Goal: Information Seeking & Learning: Check status

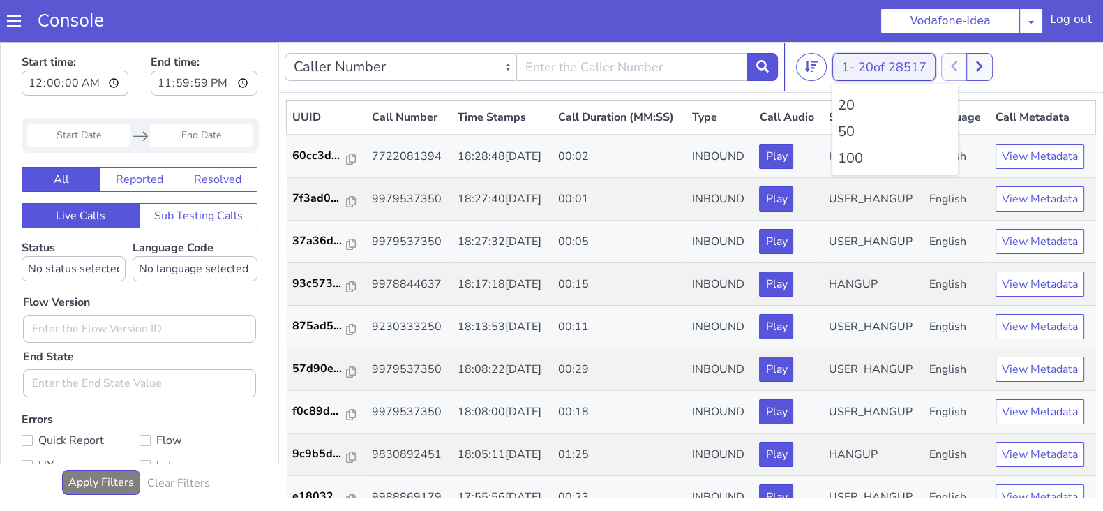
click at [855, 70] on button "1 - 20 of 28517" at bounding box center [883, 67] width 103 height 28
click at [851, 165] on li "100" at bounding box center [895, 158] width 114 height 21
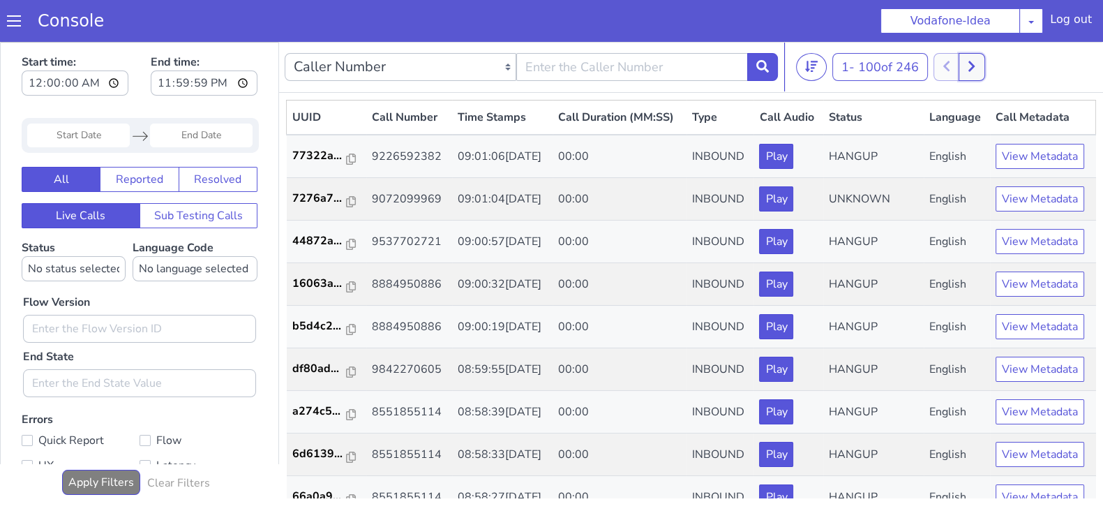
click at [980, 70] on button at bounding box center [971, 67] width 26 height 28
click at [958, 70] on button at bounding box center [962, 67] width 26 height 28
click at [970, 70] on button at bounding box center [971, 67] width 26 height 28
click at [956, 70] on button at bounding box center [962, 67] width 26 height 28
click at [972, 67] on icon at bounding box center [972, 66] width 8 height 13
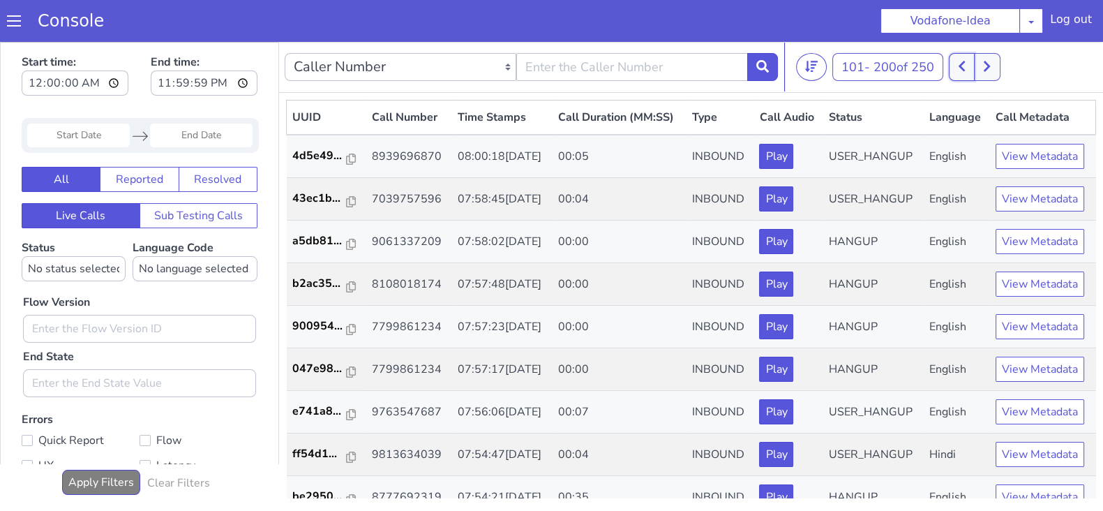
click at [969, 65] on button at bounding box center [962, 67] width 26 height 28
click at [984, 66] on button at bounding box center [971, 67] width 26 height 28
click at [961, 63] on icon at bounding box center [962, 66] width 8 height 13
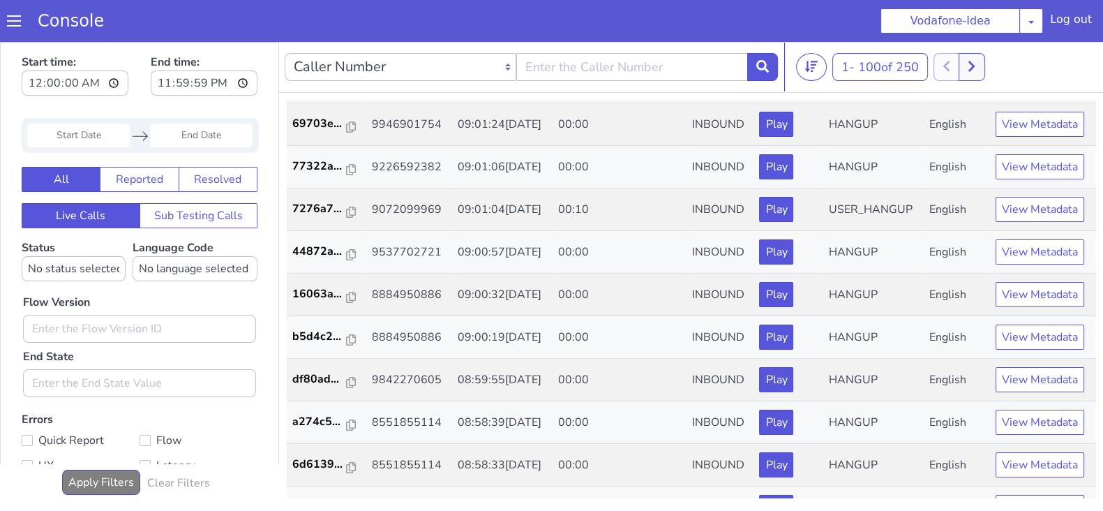
scroll to position [83, 0]
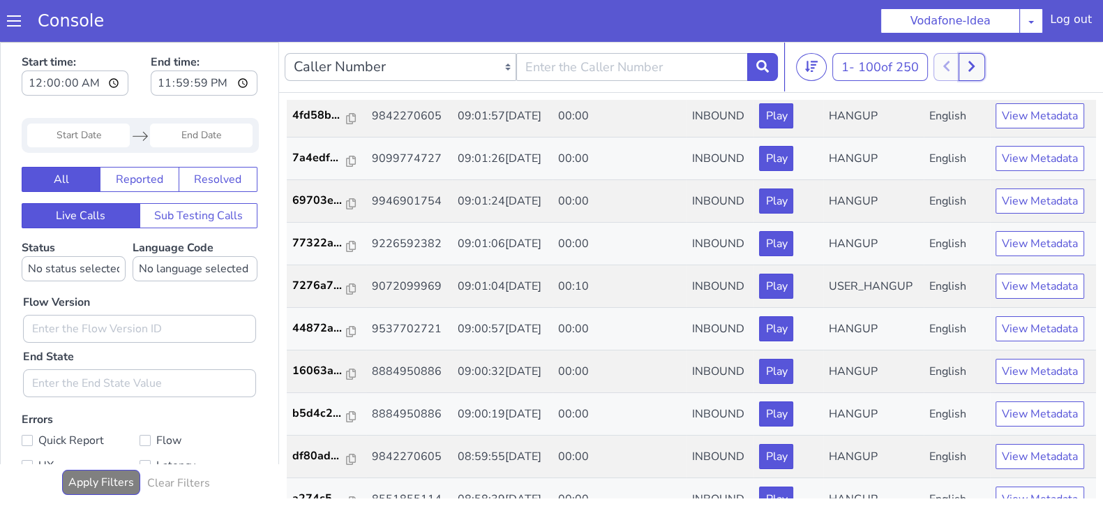
click at [971, 71] on icon at bounding box center [972, 66] width 8 height 13
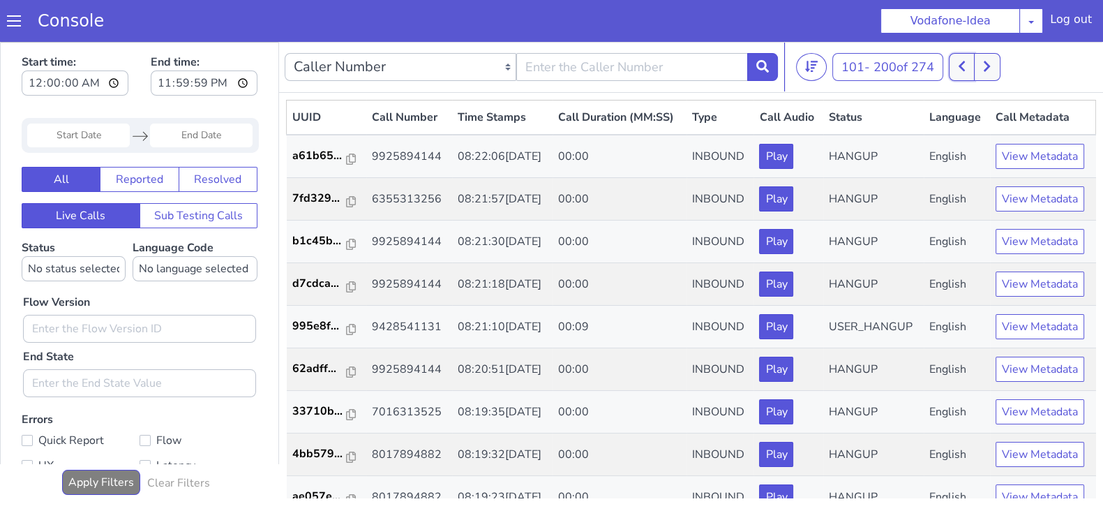
click at [971, 71] on button at bounding box center [962, 67] width 26 height 28
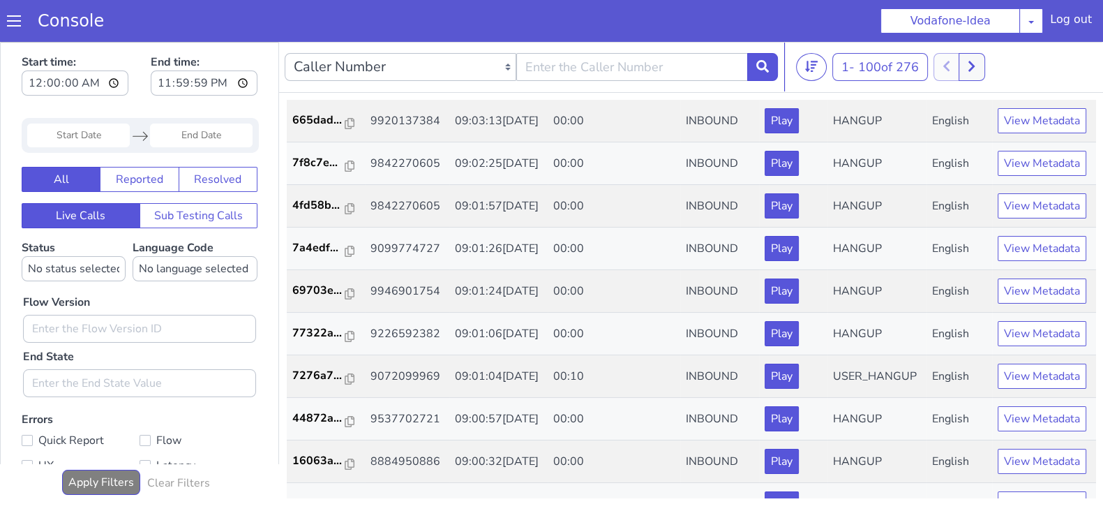
scroll to position [1100, 0]
